Goal: Check status: Check status

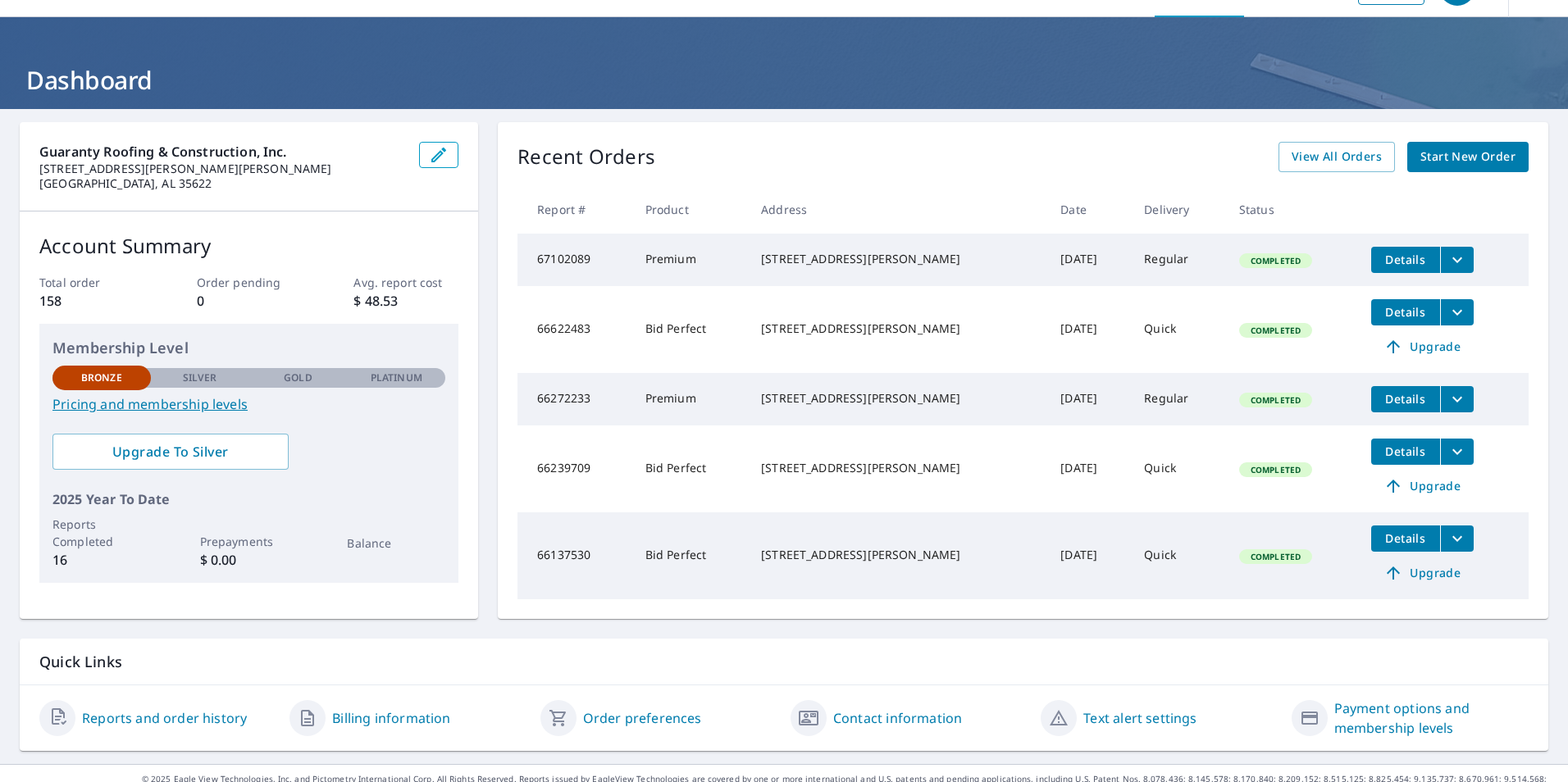
scroll to position [79, 0]
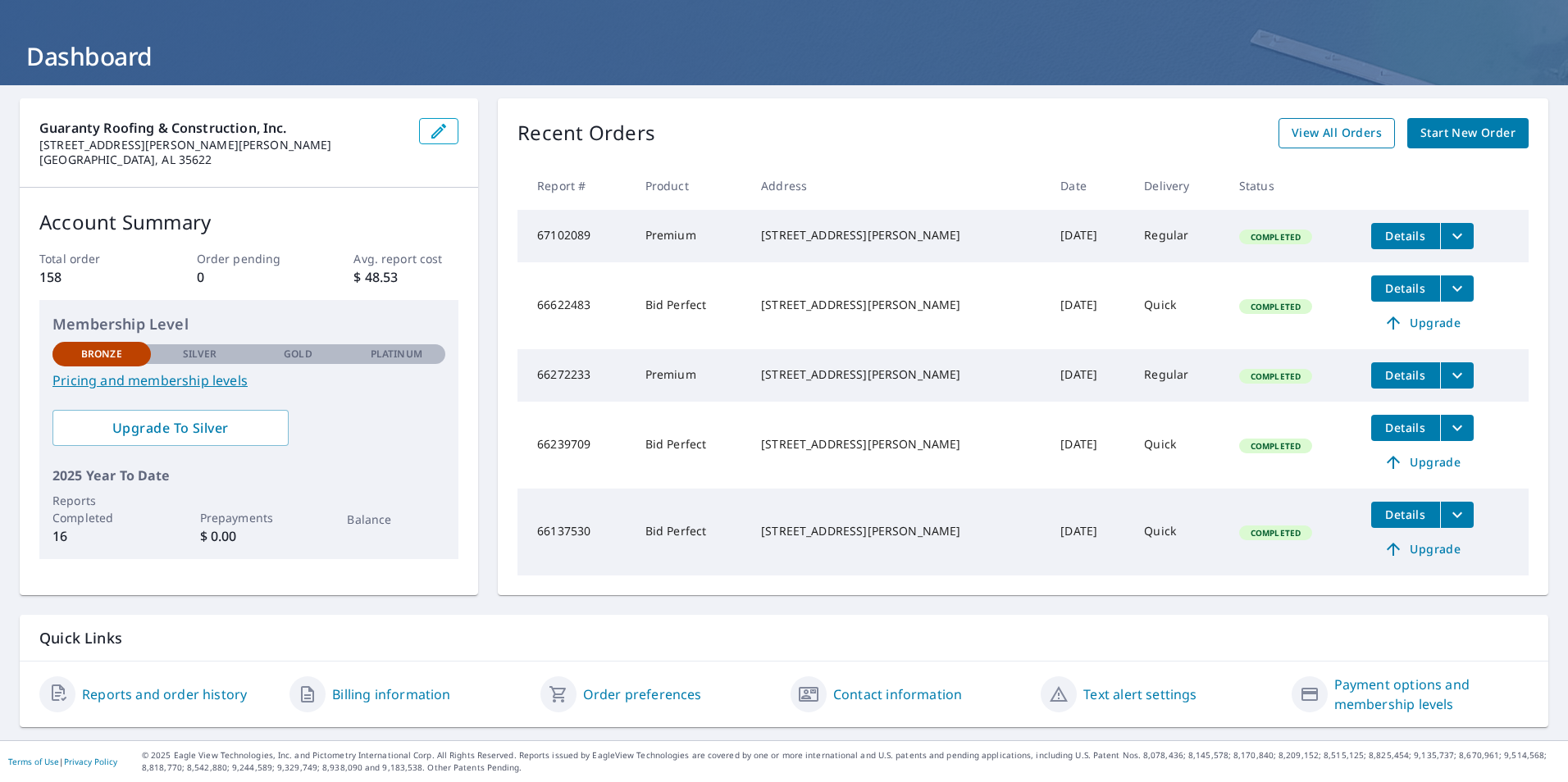
click at [1332, 123] on span "View All Orders" at bounding box center [1337, 134] width 91 height 21
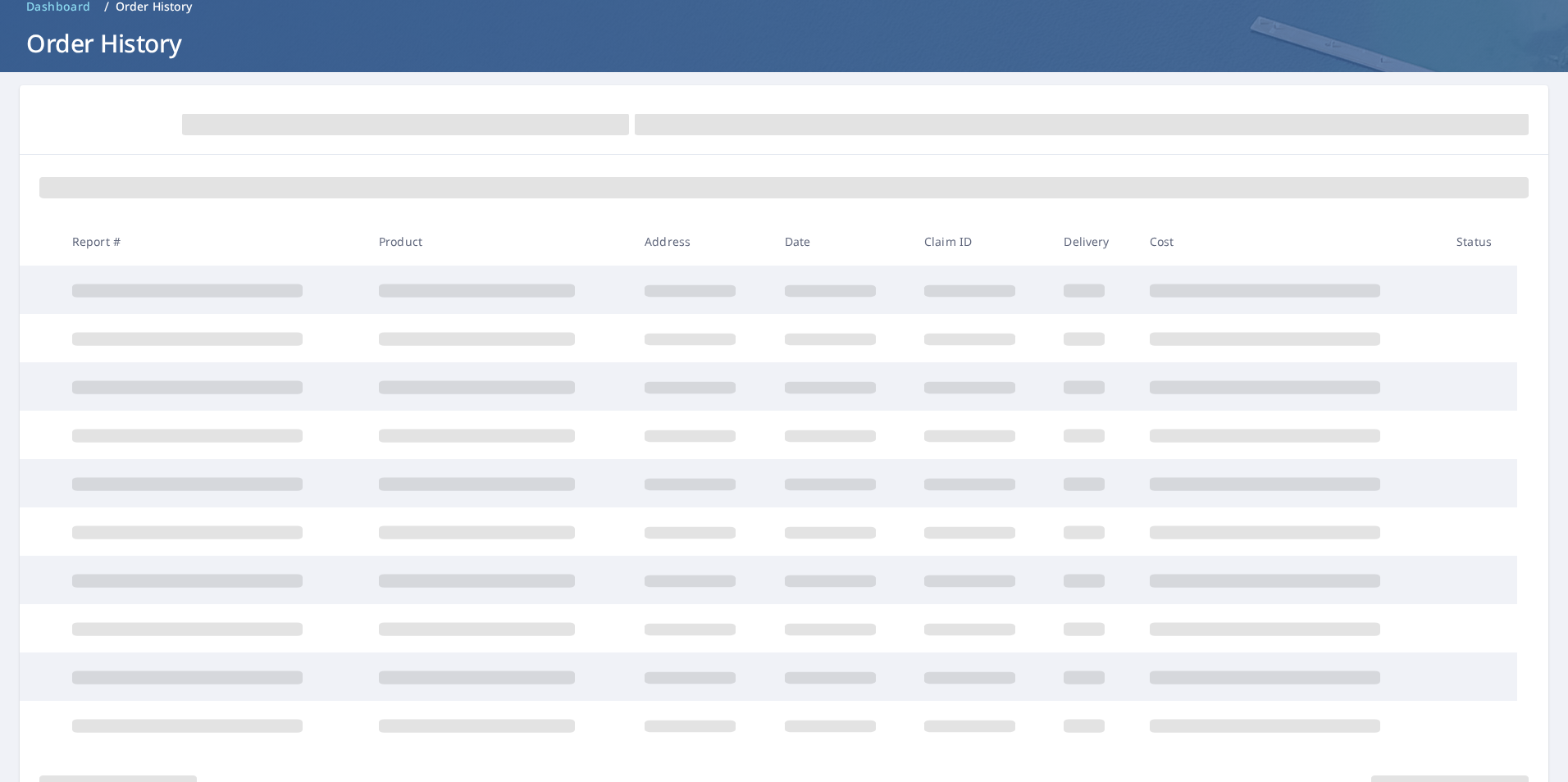
scroll to position [79, 0]
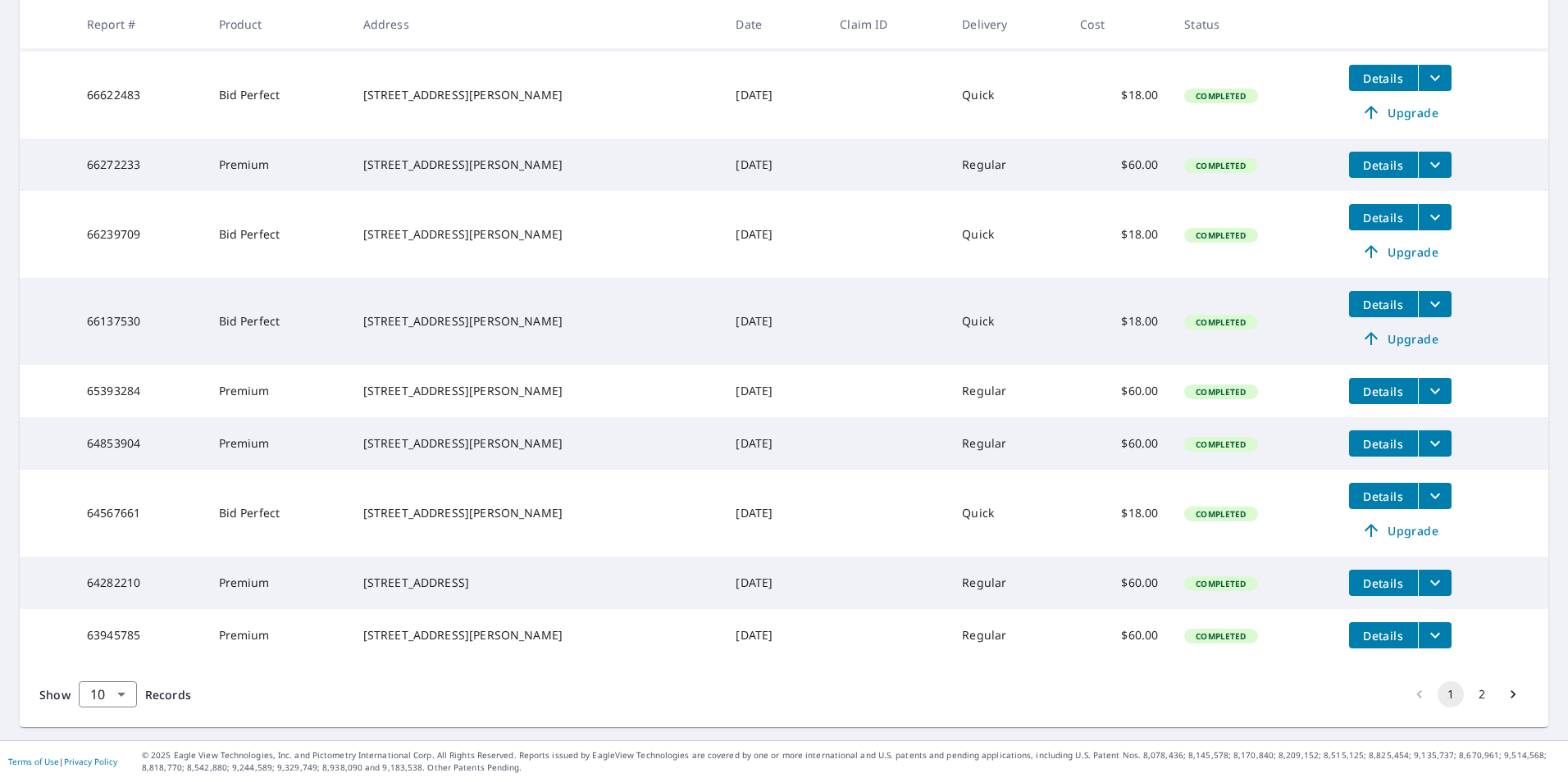
scroll to position [404, 0]
click at [1472, 696] on button "2" at bounding box center [1482, 694] width 26 height 26
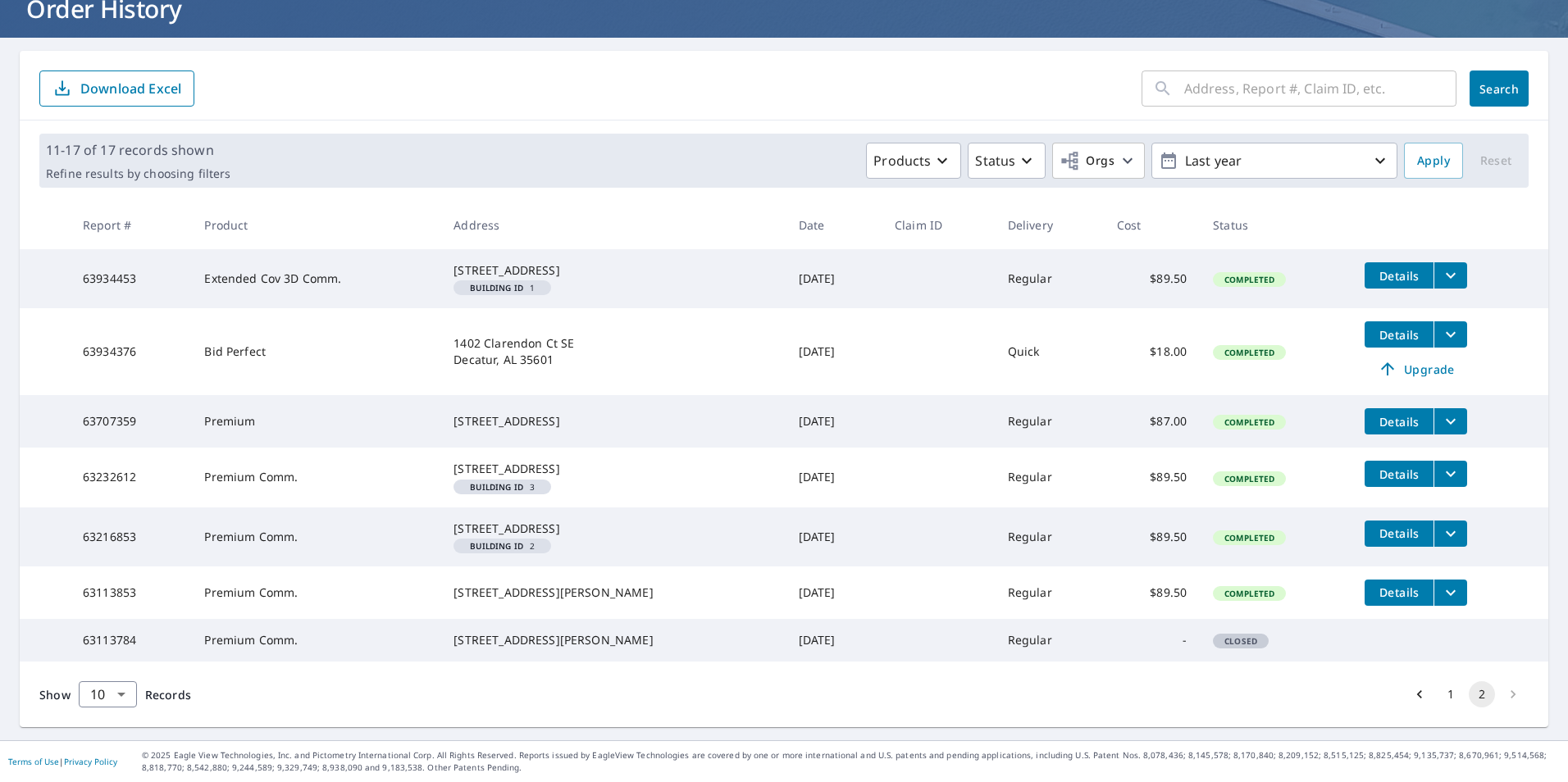
scroll to position [192, 0]
click at [1441, 700] on button "1" at bounding box center [1451, 694] width 26 height 26
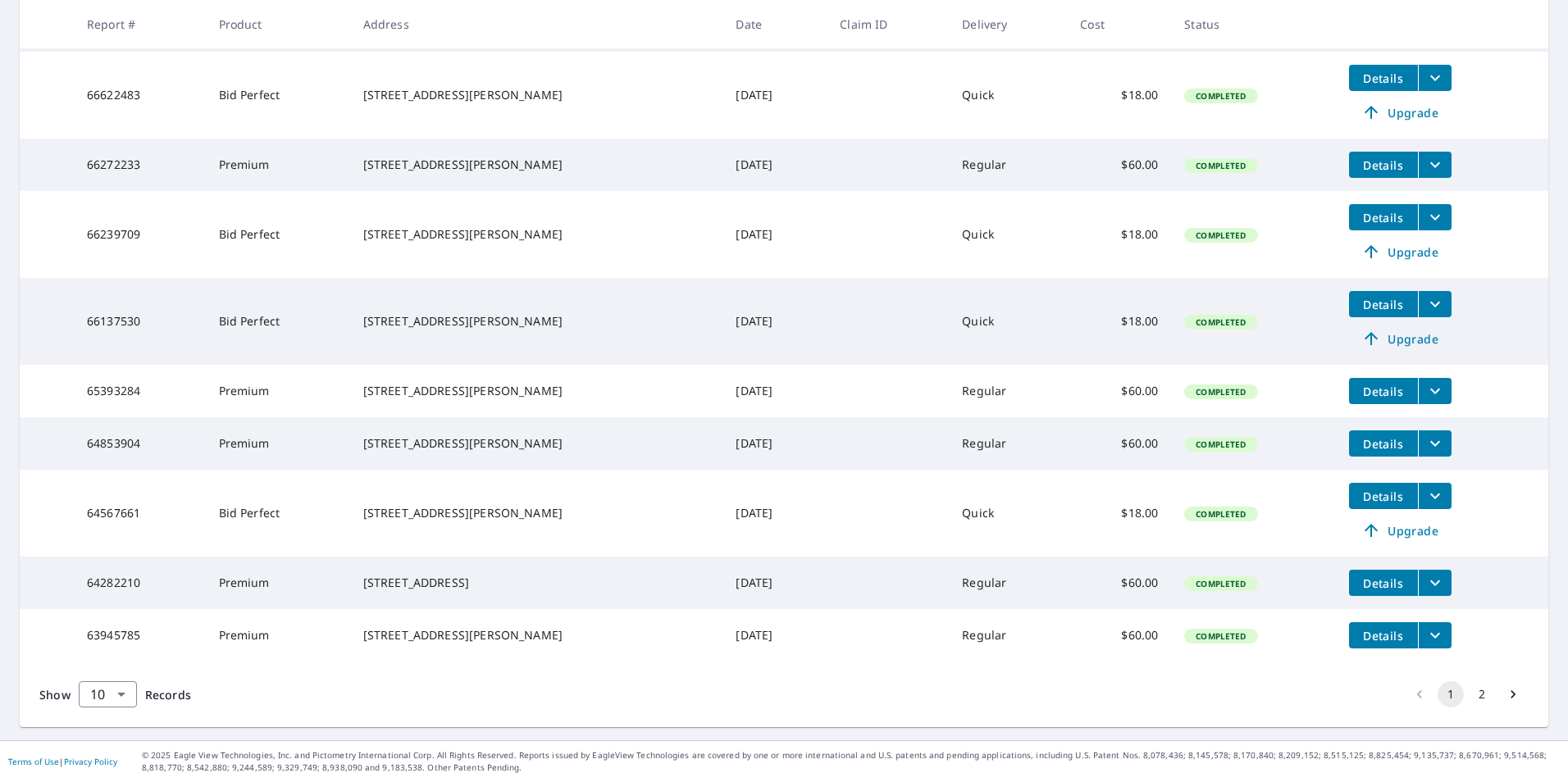
scroll to position [404, 0]
click at [1426, 487] on icon "filesDropdownBtn-64567661" at bounding box center [1435, 496] width 20 height 20
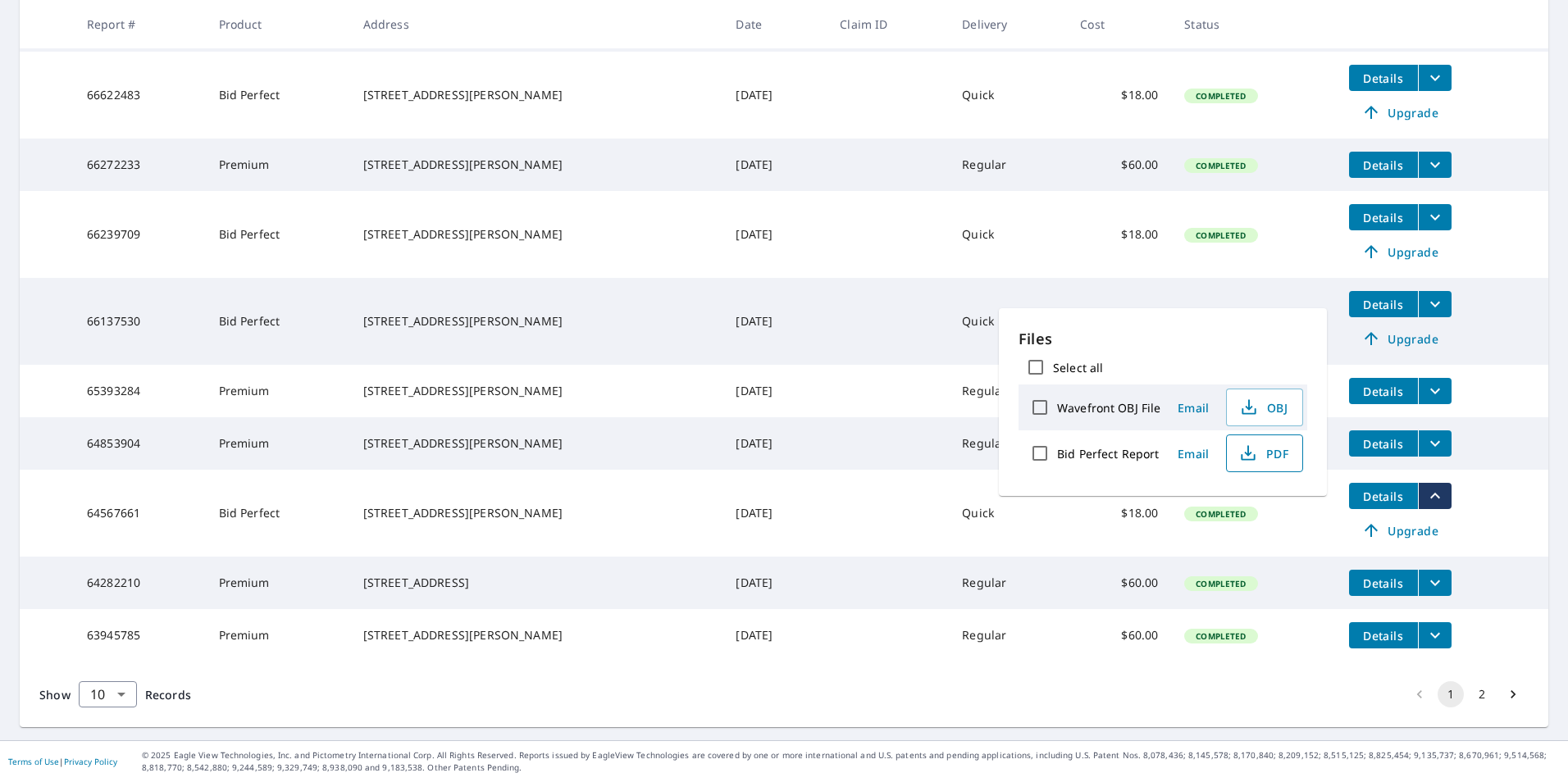
click at [1283, 452] on span "PDF" at bounding box center [1263, 453] width 53 height 20
